Goal: Task Accomplishment & Management: Use online tool/utility

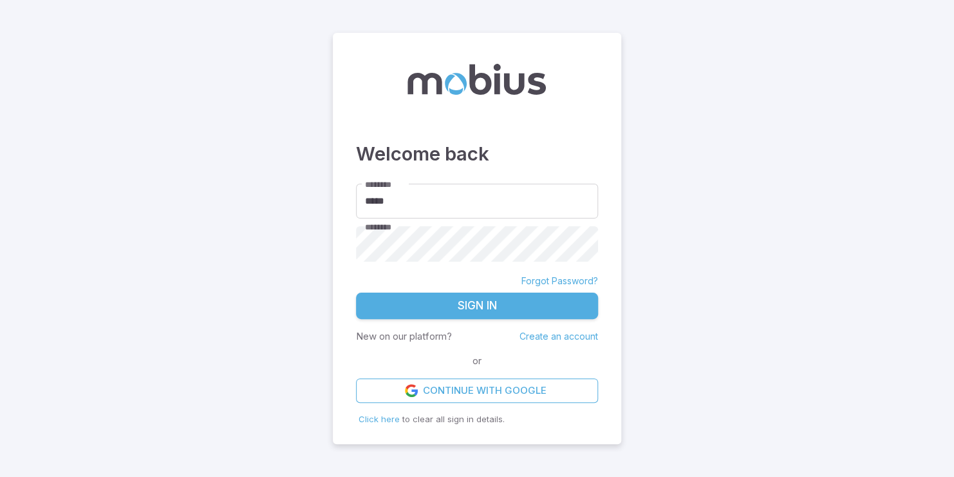
click at [436, 311] on button "Sign In" at bounding box center [477, 305] width 242 height 27
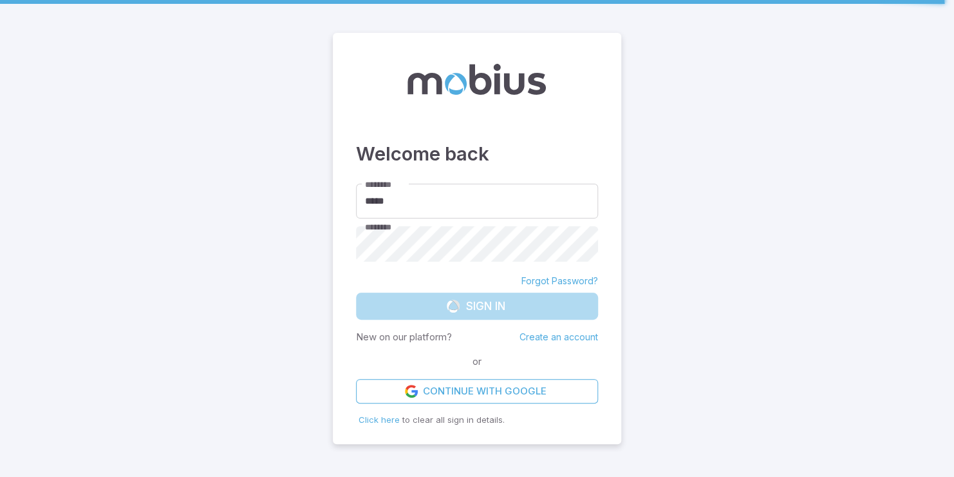
click at [659, 417] on main "Welcome back ******** ***** ******** ******** Forgot Password? Sign In New on o…" at bounding box center [477, 238] width 954 height 477
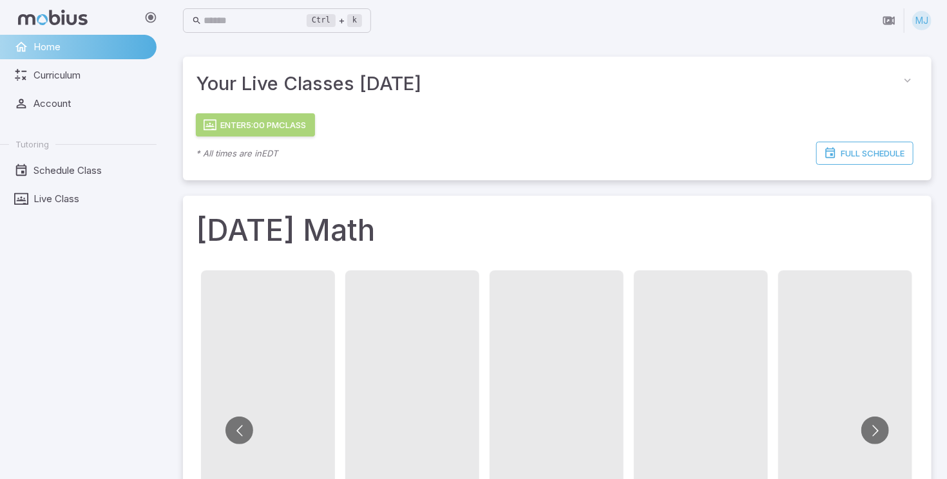
click at [283, 126] on button "Enter 5:00 PM Class" at bounding box center [255, 124] width 119 height 23
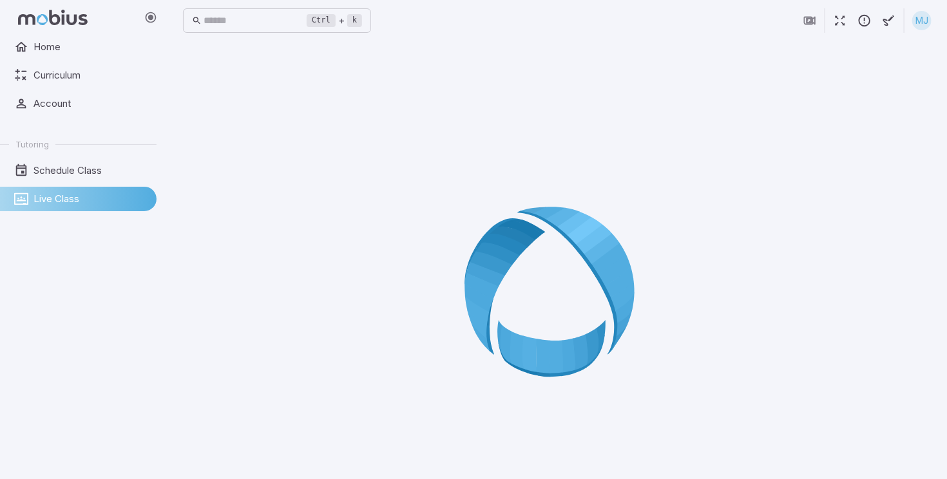
click at [488, 238] on icon at bounding box center [556, 295] width 185 height 185
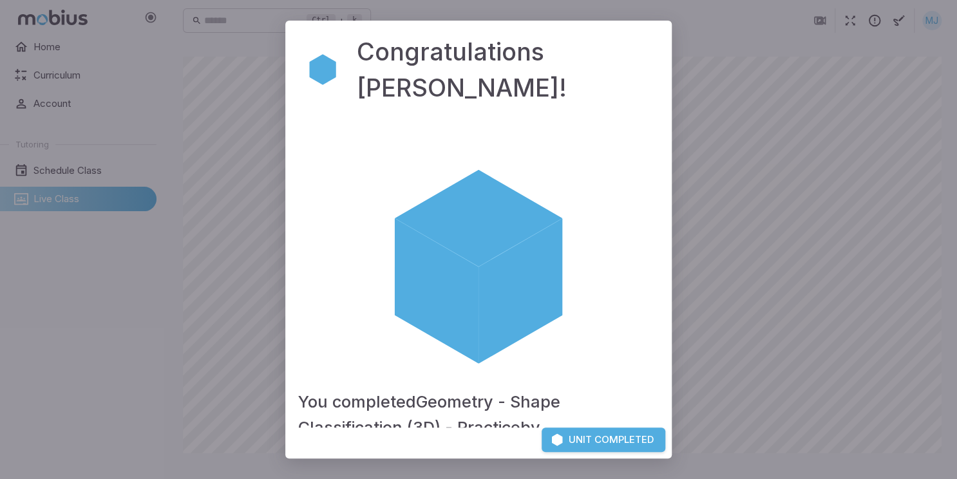
click at [572, 441] on button "Unit Completed" at bounding box center [604, 440] width 124 height 24
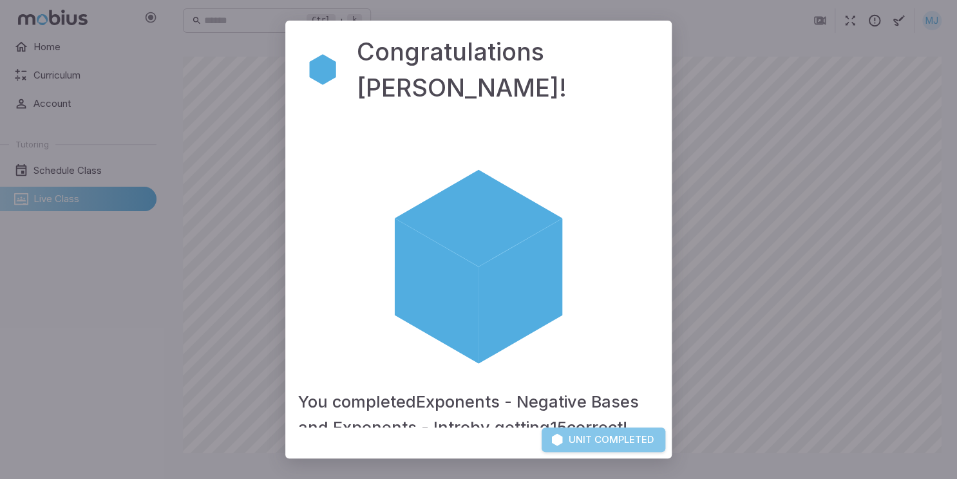
click at [594, 437] on button "Unit Completed" at bounding box center [604, 440] width 124 height 24
